Goal: Task Accomplishment & Management: Manage account settings

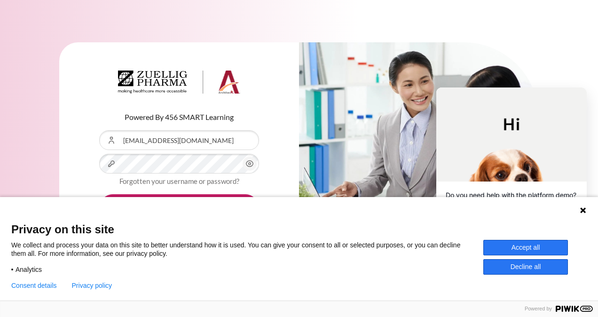
click at [579, 207] on div "Language 1 Language 2 Language 3" at bounding box center [299, 209] width 598 height 24
click at [547, 257] on div "Accept all Decline all" at bounding box center [534, 257] width 103 height 34
click at [546, 250] on button "Accept all" at bounding box center [525, 248] width 85 height 16
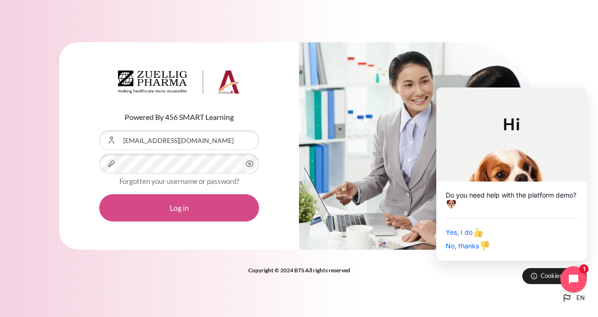
click at [194, 205] on button "Log in" at bounding box center [179, 207] width 160 height 27
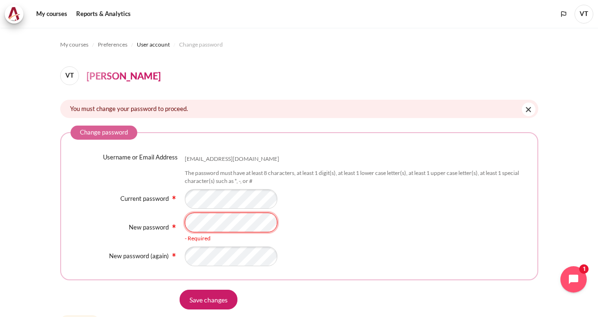
click at [212, 221] on div "Username or Email Address tntvy@zuelligpharma.com The password must have at lea…" at bounding box center [300, 209] width 458 height 113
click at [349, 194] on div "- Required" at bounding box center [356, 199] width 343 height 20
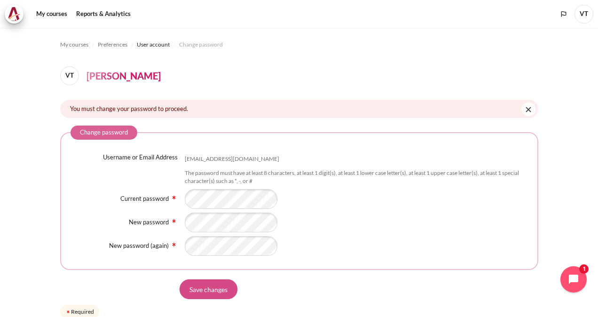
click at [219, 284] on input "Save changes" at bounding box center [209, 289] width 58 height 20
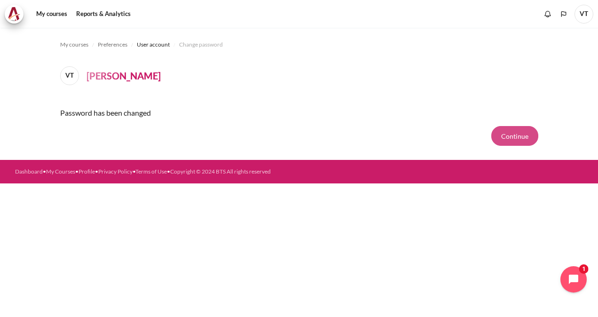
click at [509, 137] on button "Continue" at bounding box center [514, 136] width 47 height 20
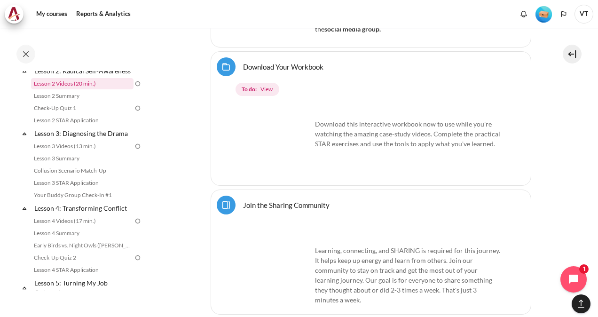
scroll to position [232, 0]
